Goal: Complete application form

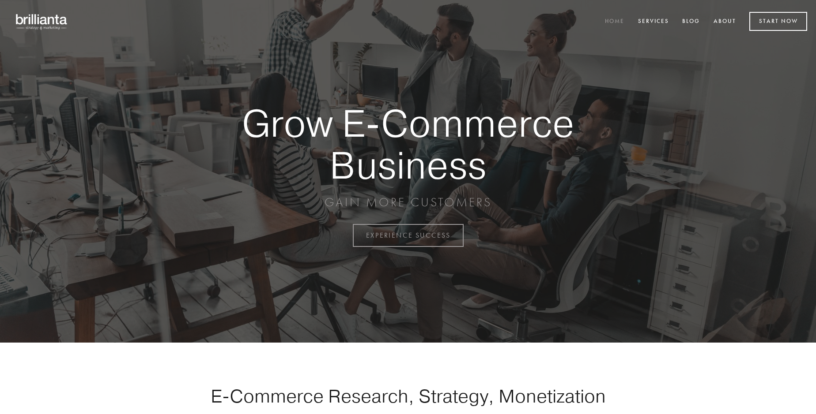
scroll to position [2314, 0]
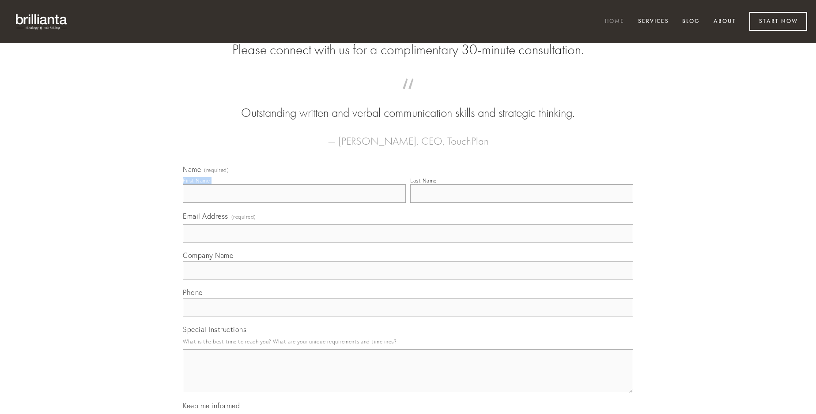
type input "[PERSON_NAME]"
click at [521, 203] on input "Last Name" at bounding box center [521, 194] width 223 height 19
type input "[PERSON_NAME]"
click at [408, 243] on input "Email Address (required)" at bounding box center [408, 234] width 450 height 19
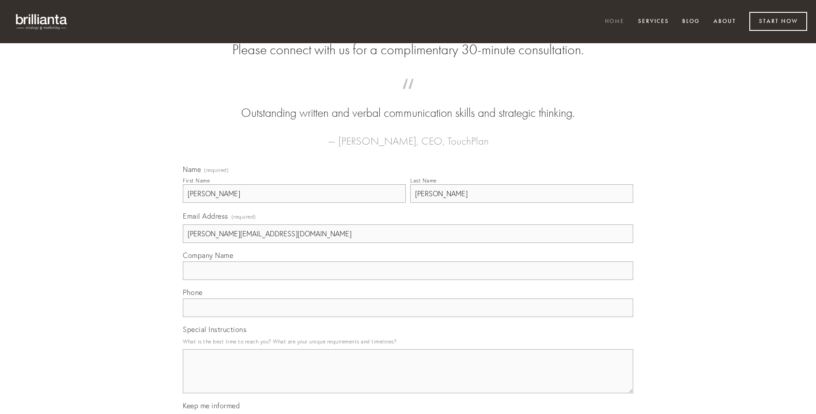
type input "[PERSON_NAME][EMAIL_ADDRESS][DOMAIN_NAME]"
click at [408, 280] on input "Company Name" at bounding box center [408, 271] width 450 height 19
type input "aptus"
click at [408, 317] on input "text" at bounding box center [408, 308] width 450 height 19
click at [408, 380] on textarea "Special Instructions" at bounding box center [408, 372] width 450 height 44
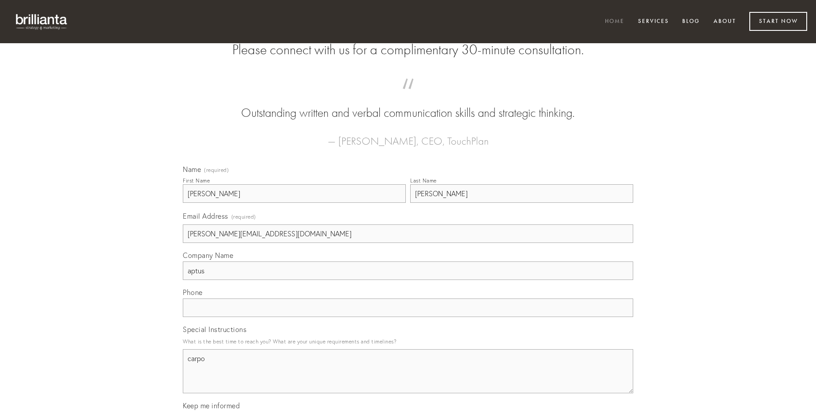
type textarea "carpo"
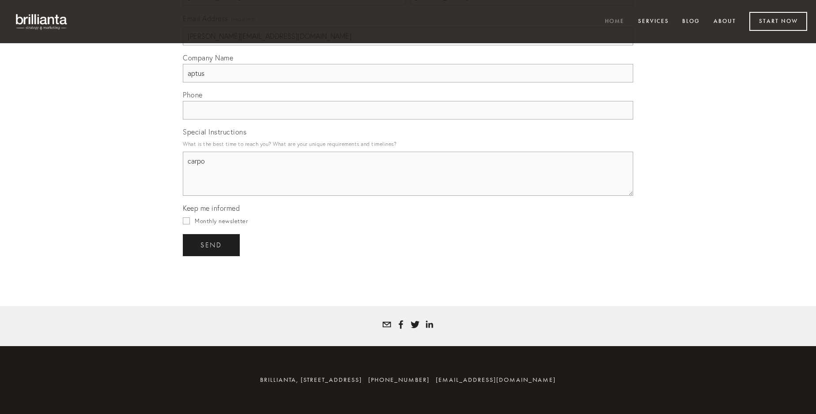
click at [212, 245] on span "send" at bounding box center [211, 245] width 22 height 8
